Goal: Task Accomplishment & Management: Complete application form

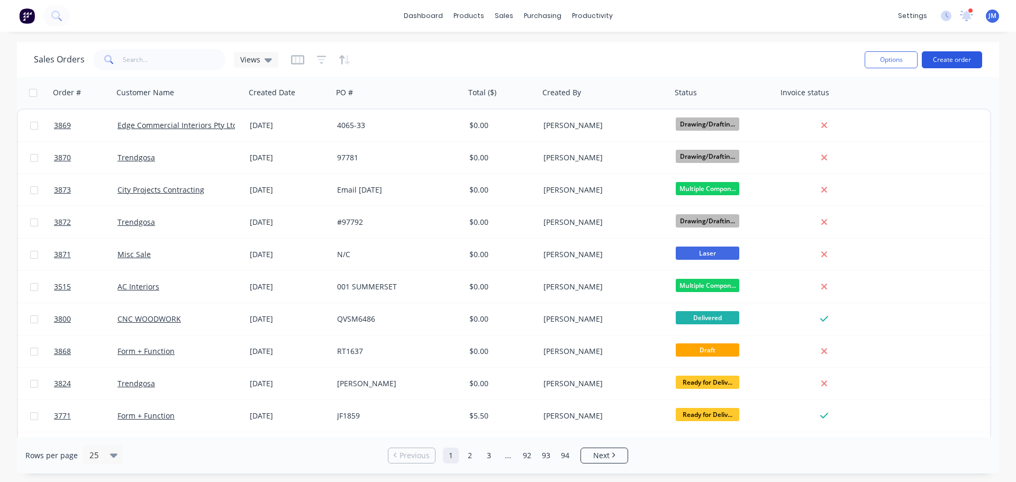
click at [957, 59] on button "Create order" at bounding box center [952, 59] width 60 height 17
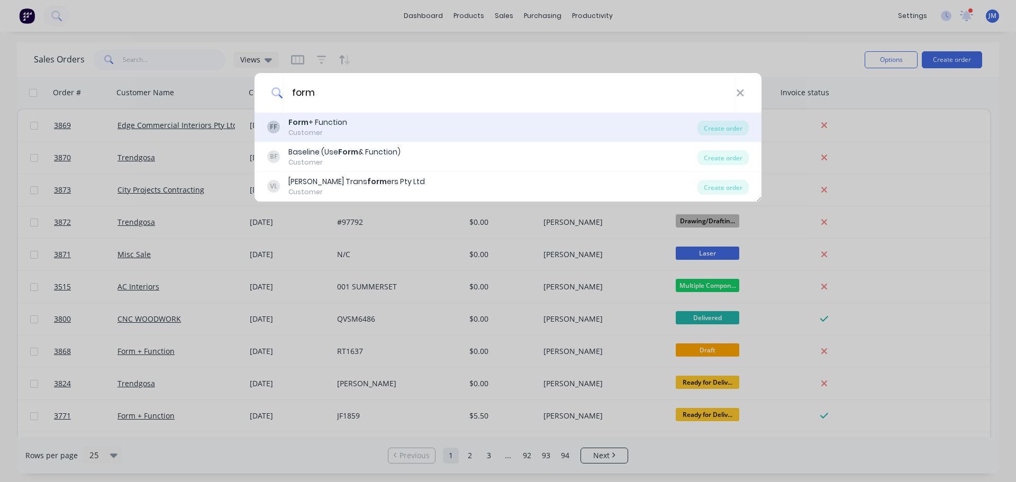
type input "form"
click at [310, 119] on div "Form + Function" at bounding box center [317, 122] width 59 height 11
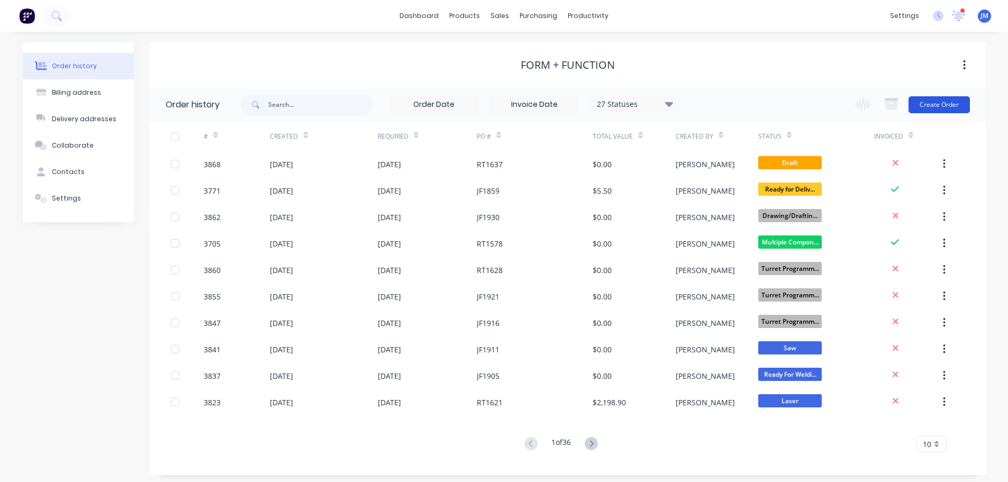
click at [924, 103] on button "Create Order" at bounding box center [939, 104] width 61 height 17
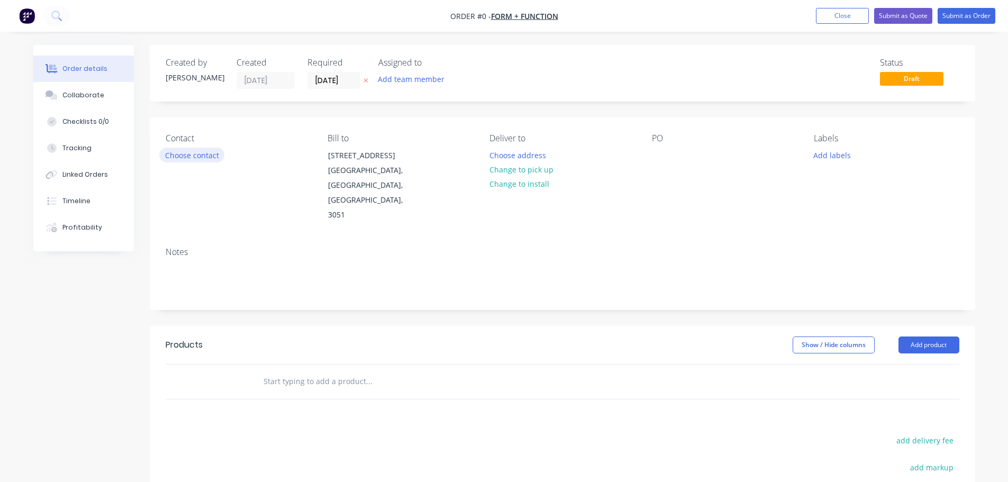
click at [164, 154] on button "Choose contact" at bounding box center [191, 155] width 65 height 14
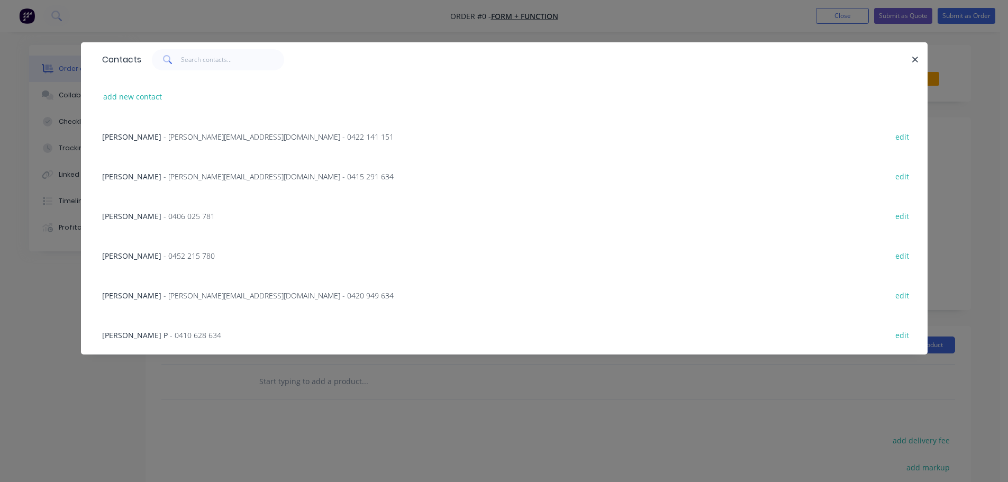
click at [168, 134] on span "- [PERSON_NAME][EMAIL_ADDRESS][DOMAIN_NAME] - 0422 141 151" at bounding box center [279, 137] width 230 height 10
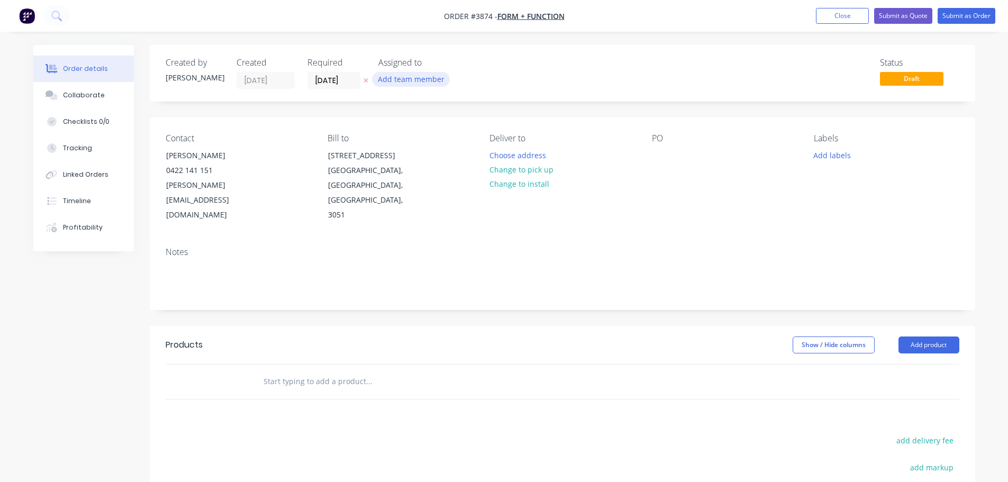
click at [385, 83] on button "Add team member" at bounding box center [411, 79] width 78 height 14
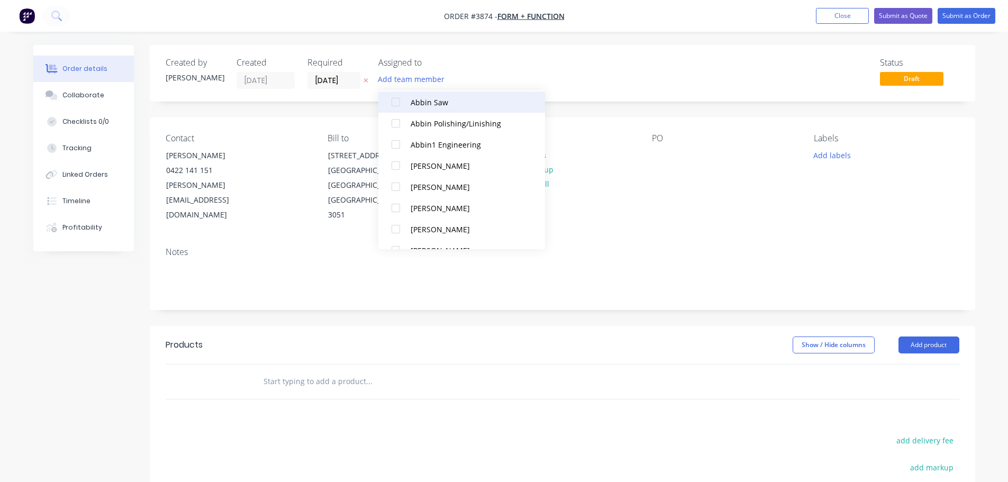
scroll to position [265, 0]
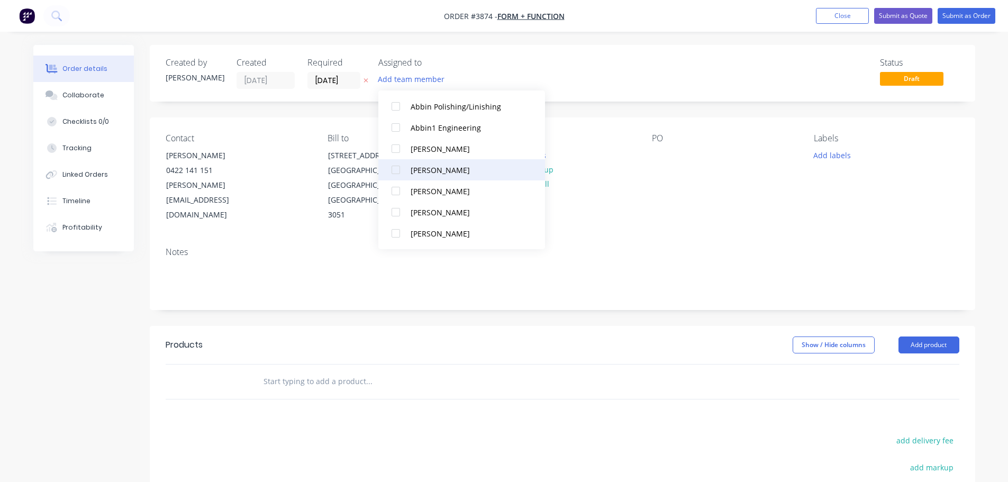
click at [392, 167] on div at bounding box center [395, 169] width 21 height 21
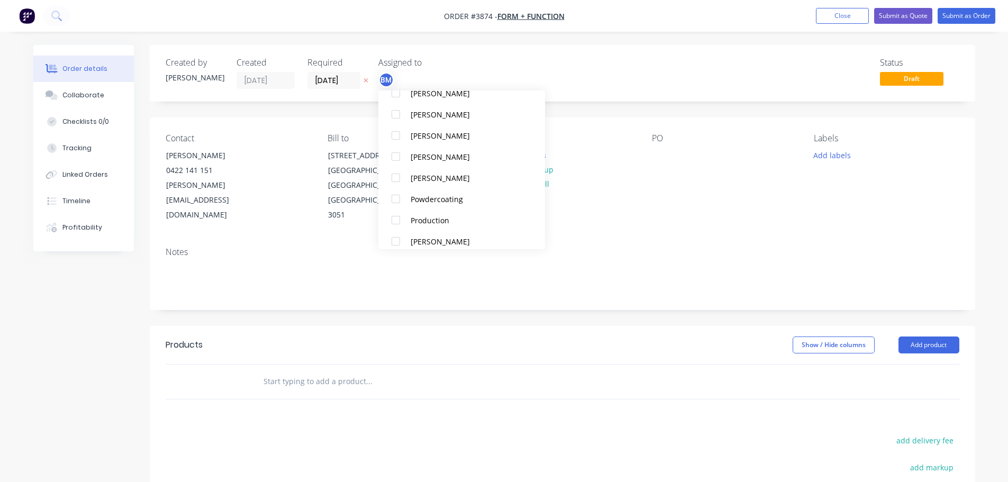
scroll to position [635, 0]
drag, startPoint x: 397, startPoint y: 201, endPoint x: 409, endPoint y: 201, distance: 12.2
click at [397, 201] on div at bounding box center [395, 201] width 21 height 21
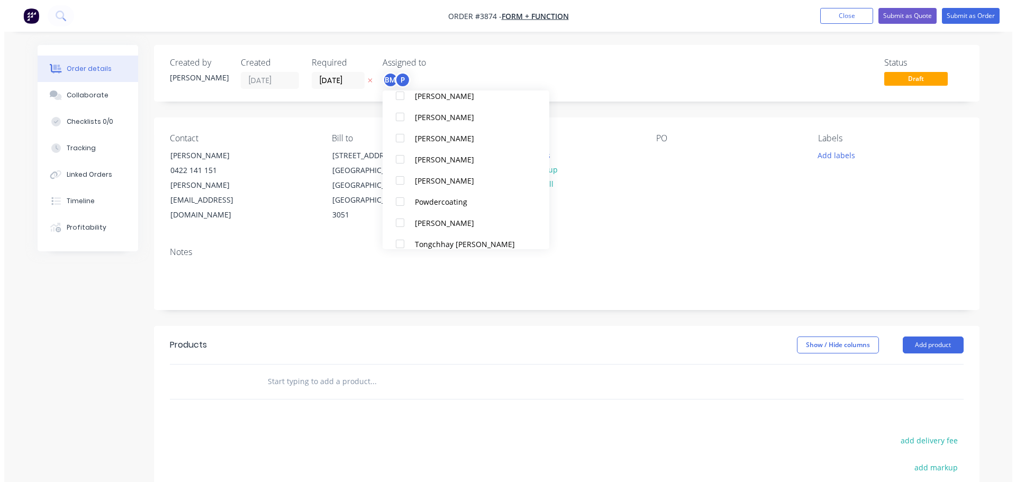
scroll to position [0, 0]
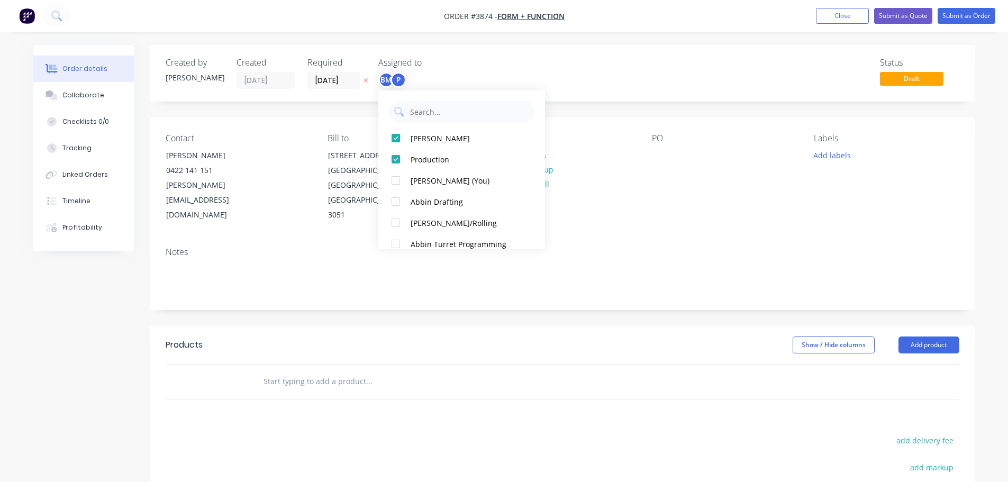
click at [617, 217] on div "Contact [PERSON_NAME] [PHONE_NUMBER] [PERSON_NAME][EMAIL_ADDRESS][DOMAIN_NAME] …" at bounding box center [562, 177] width 825 height 121
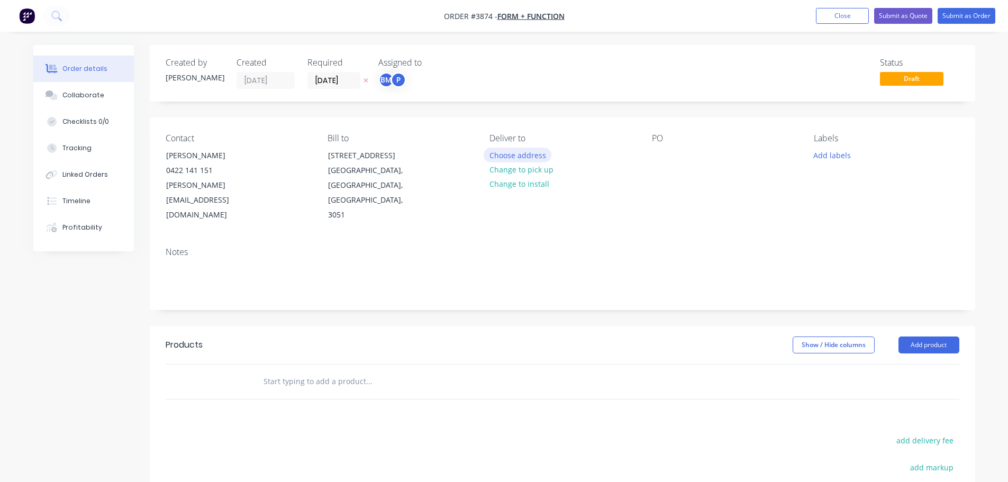
click at [513, 155] on button "Choose address" at bounding box center [518, 155] width 68 height 14
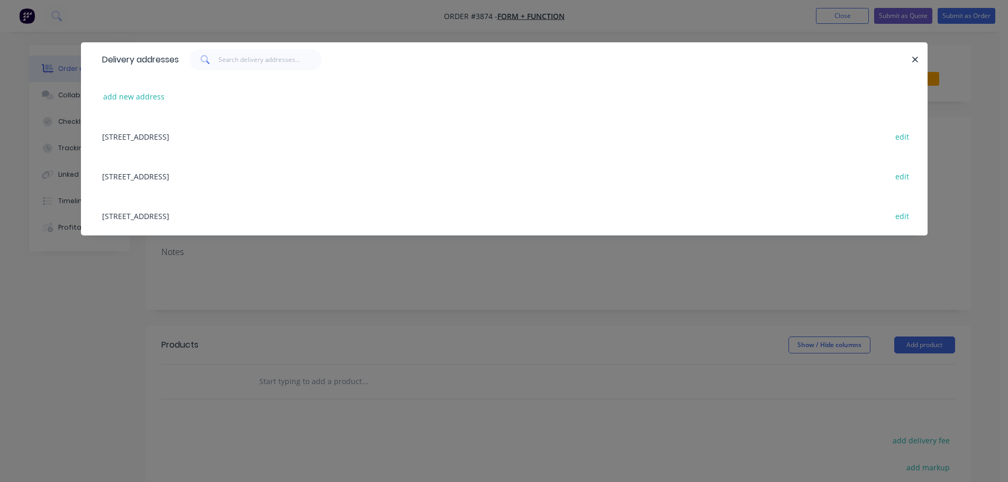
click at [152, 177] on div "[STREET_ADDRESS] edit" at bounding box center [504, 176] width 815 height 40
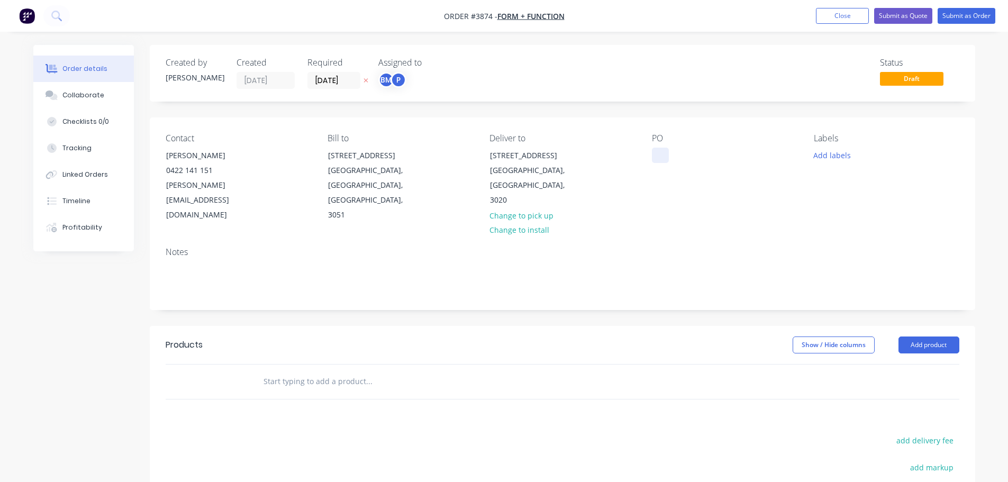
click at [654, 156] on div at bounding box center [660, 155] width 17 height 15
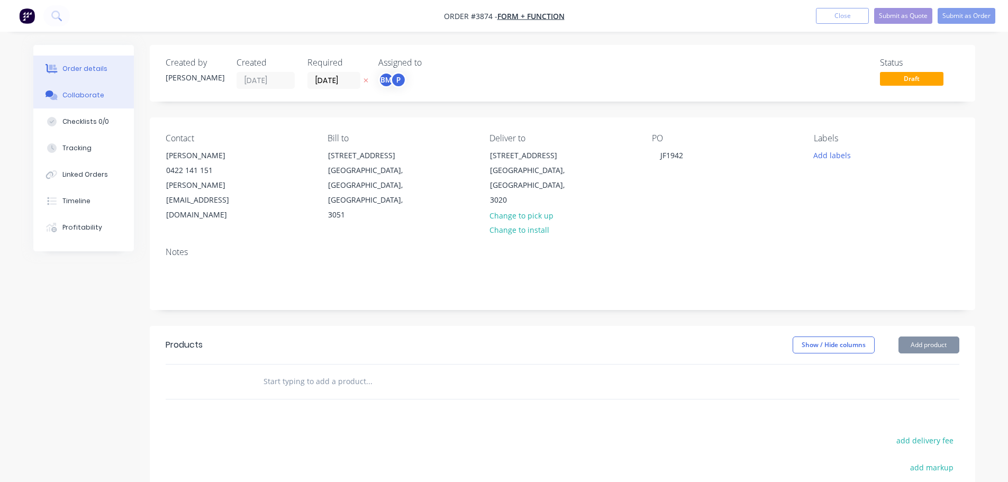
click at [86, 90] on button "Collaborate" at bounding box center [83, 95] width 101 height 26
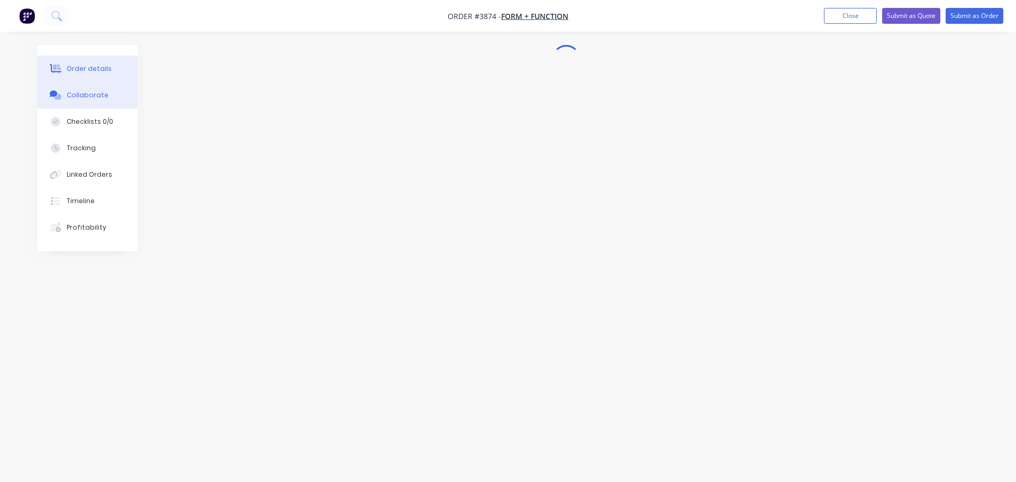
click at [107, 70] on div "Order details" at bounding box center [89, 69] width 45 height 10
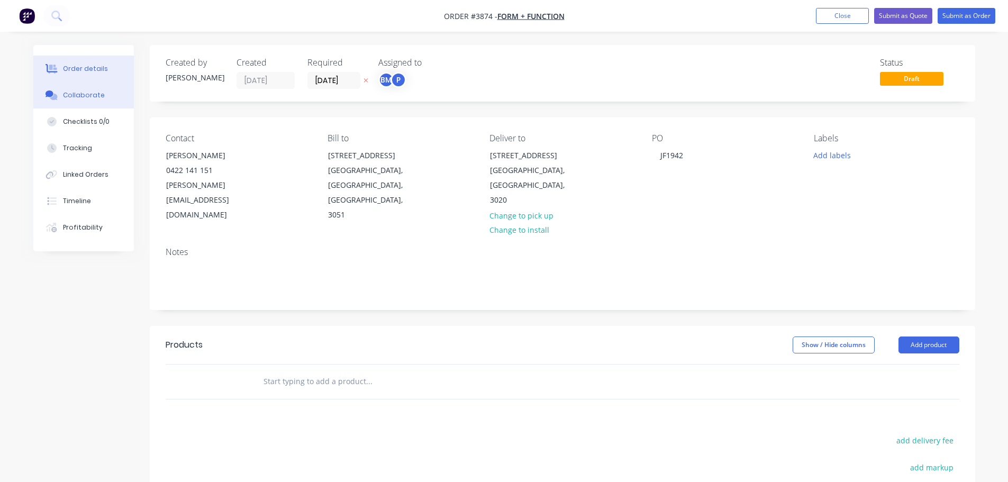
click at [91, 92] on div "Collaborate" at bounding box center [83, 95] width 42 height 10
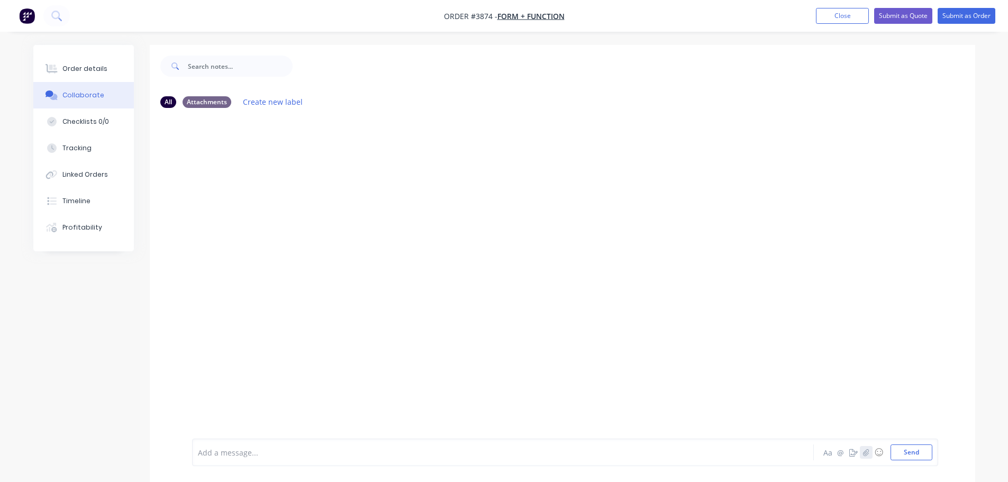
click at [865, 452] on icon "button" at bounding box center [866, 452] width 6 height 7
click at [921, 449] on button "Send" at bounding box center [912, 452] width 42 height 16
click at [79, 68] on div "Order details" at bounding box center [84, 69] width 45 height 10
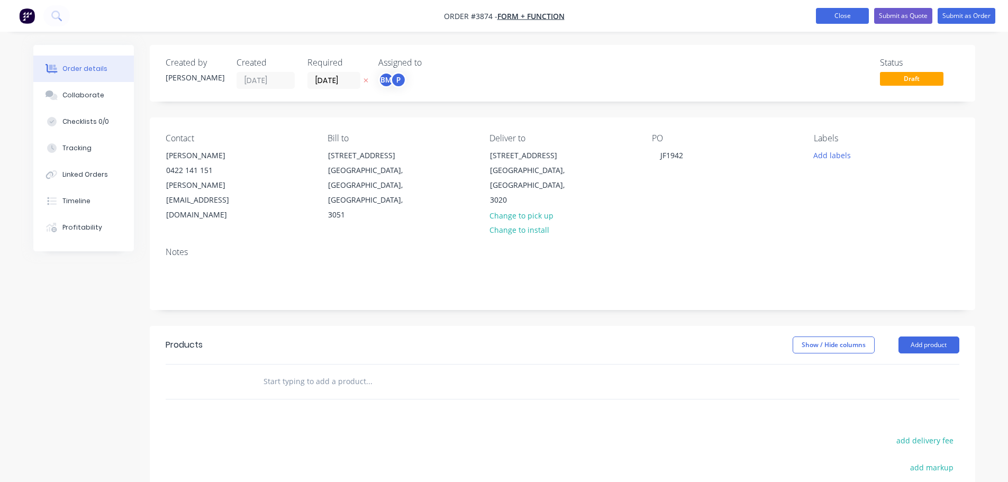
click at [846, 17] on button "Close" at bounding box center [842, 16] width 53 height 16
